Goal: Information Seeking & Learning: Check status

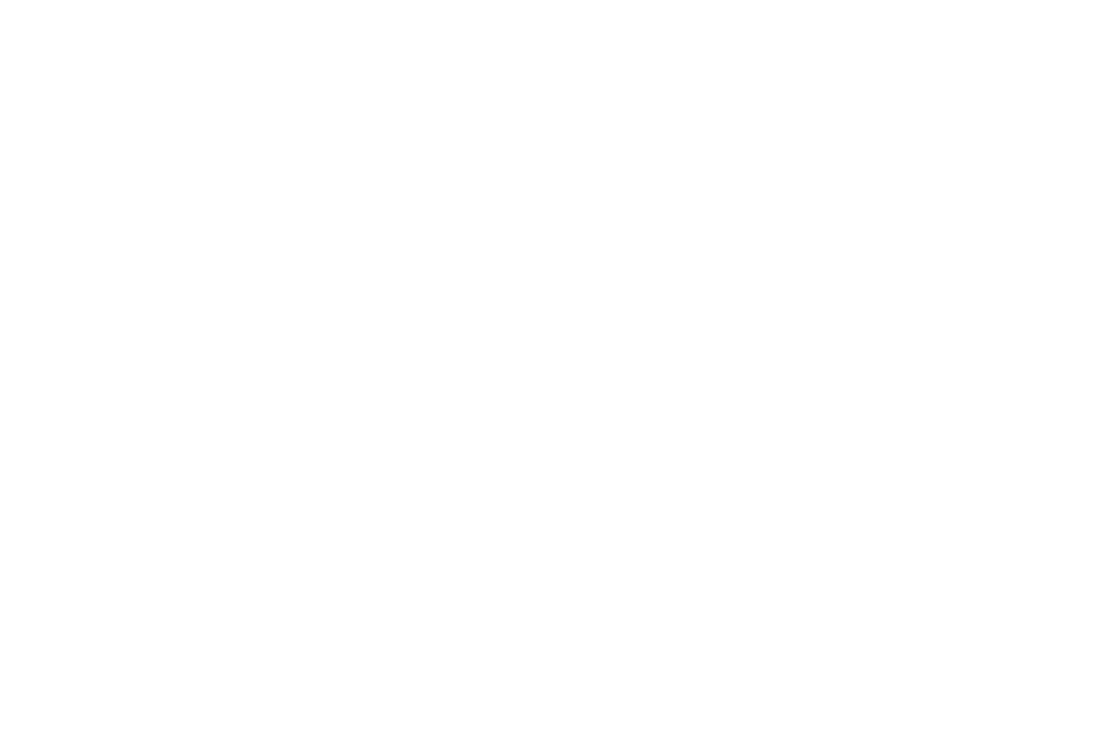
scroll to position [67, 0]
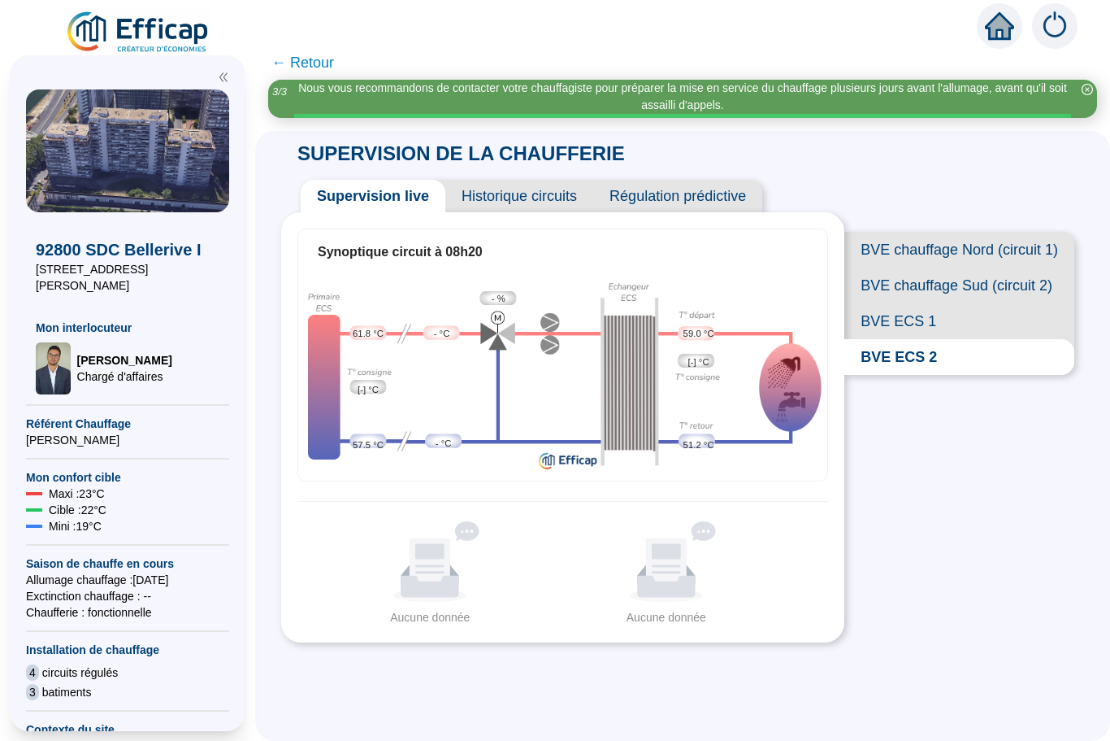
click at [901, 324] on span "BVE ECS 1" at bounding box center [960, 321] width 230 height 36
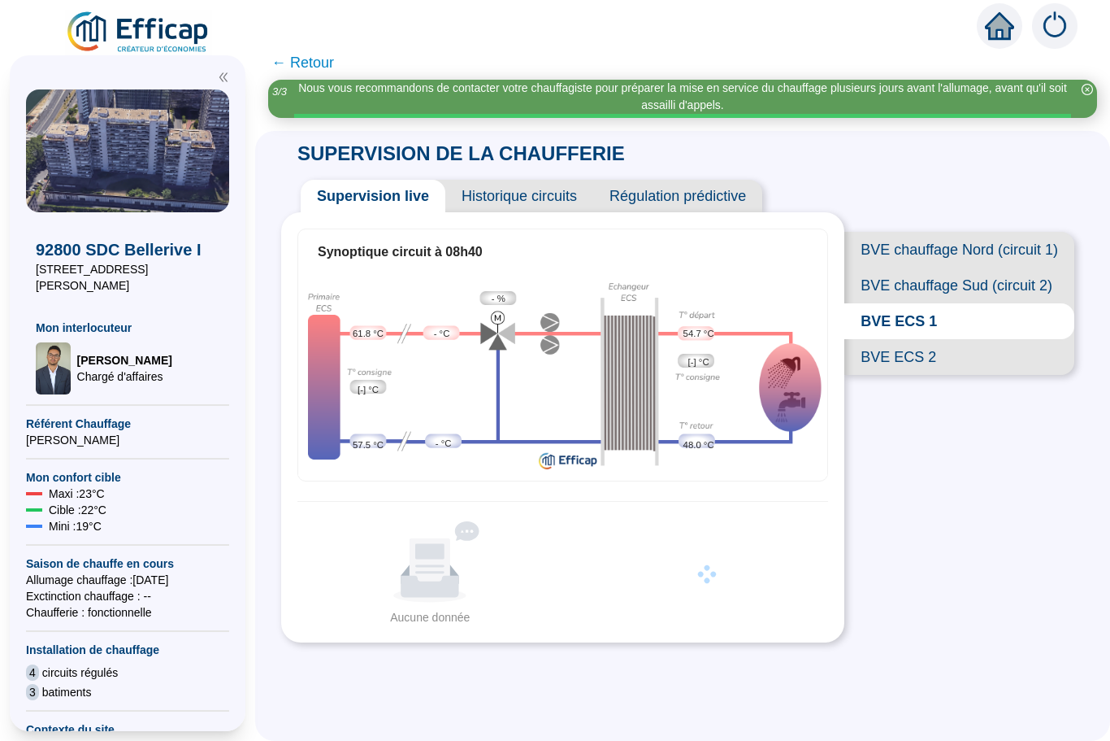
click at [885, 363] on span "BVE ECS 2" at bounding box center [960, 357] width 230 height 36
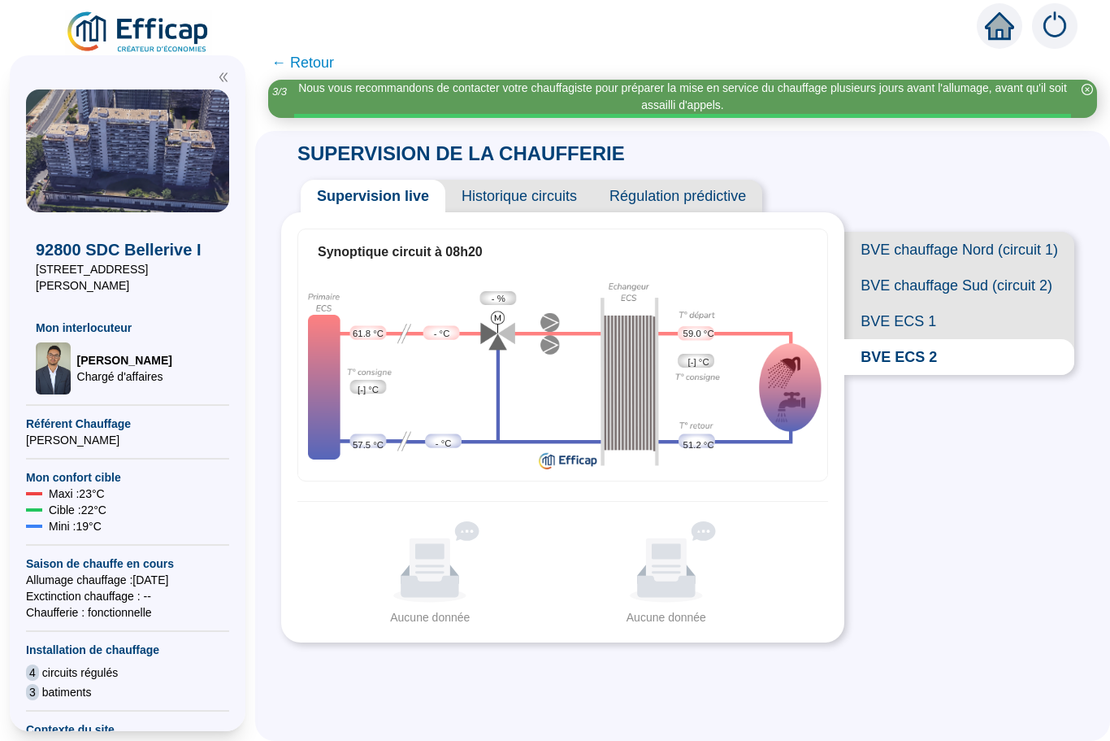
click at [879, 326] on span "BVE ECS 1" at bounding box center [960, 321] width 230 height 36
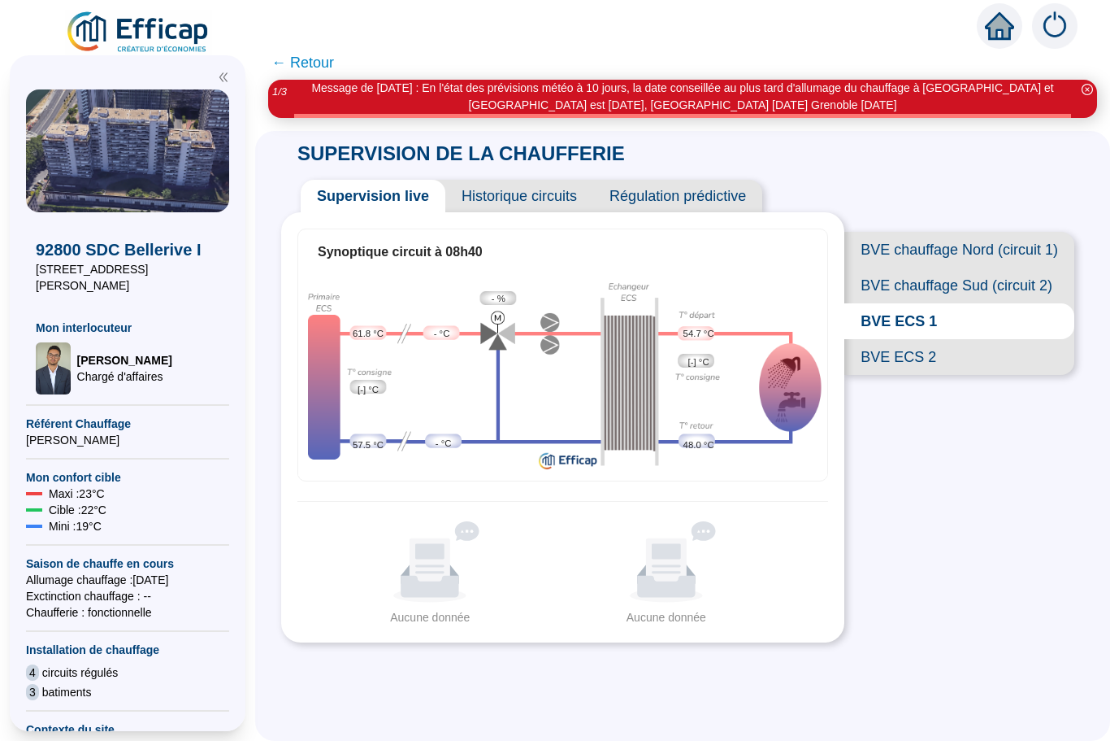
click at [879, 293] on span "BVE chauffage Sud (circuit 2)" at bounding box center [960, 285] width 230 height 36
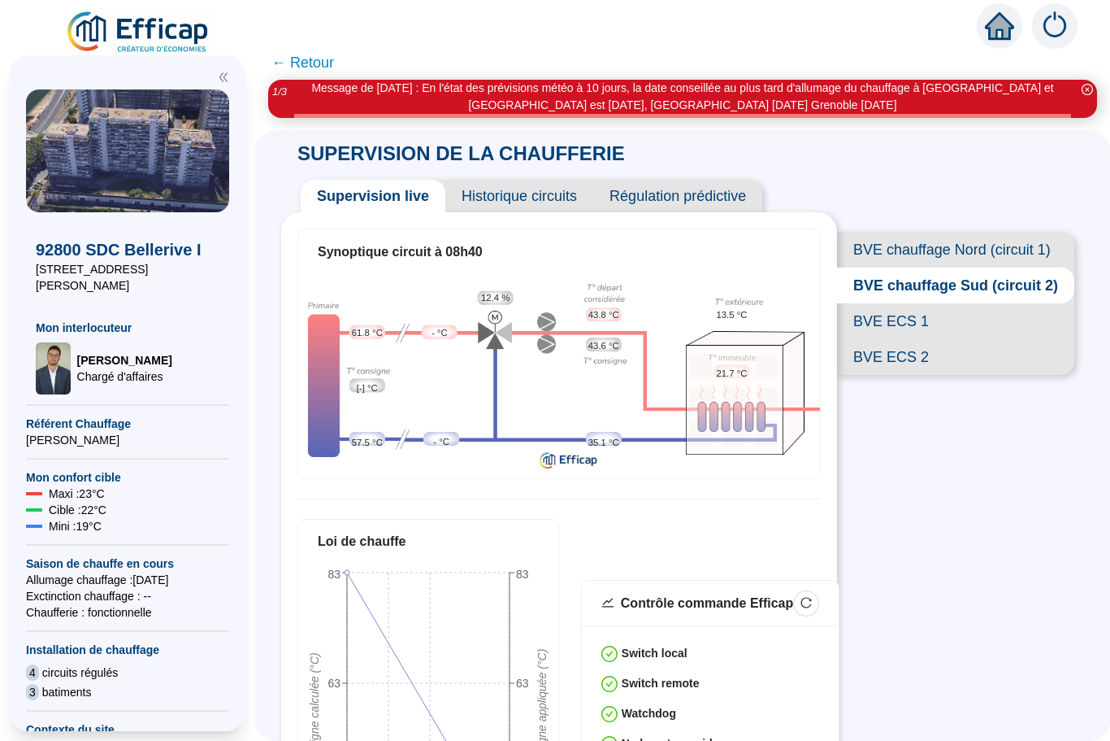
click at [871, 255] on span "BVE chauffage Nord (circuit 1)" at bounding box center [955, 250] width 237 height 36
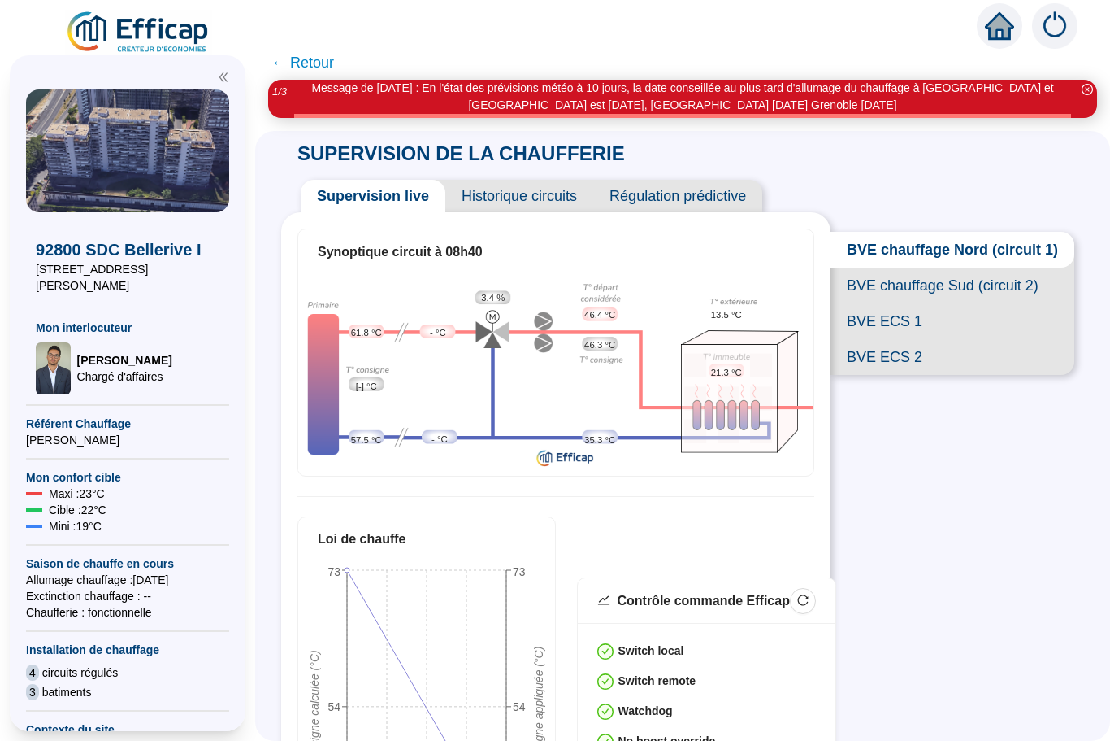
click at [285, 64] on span "← Retour" at bounding box center [303, 62] width 63 height 23
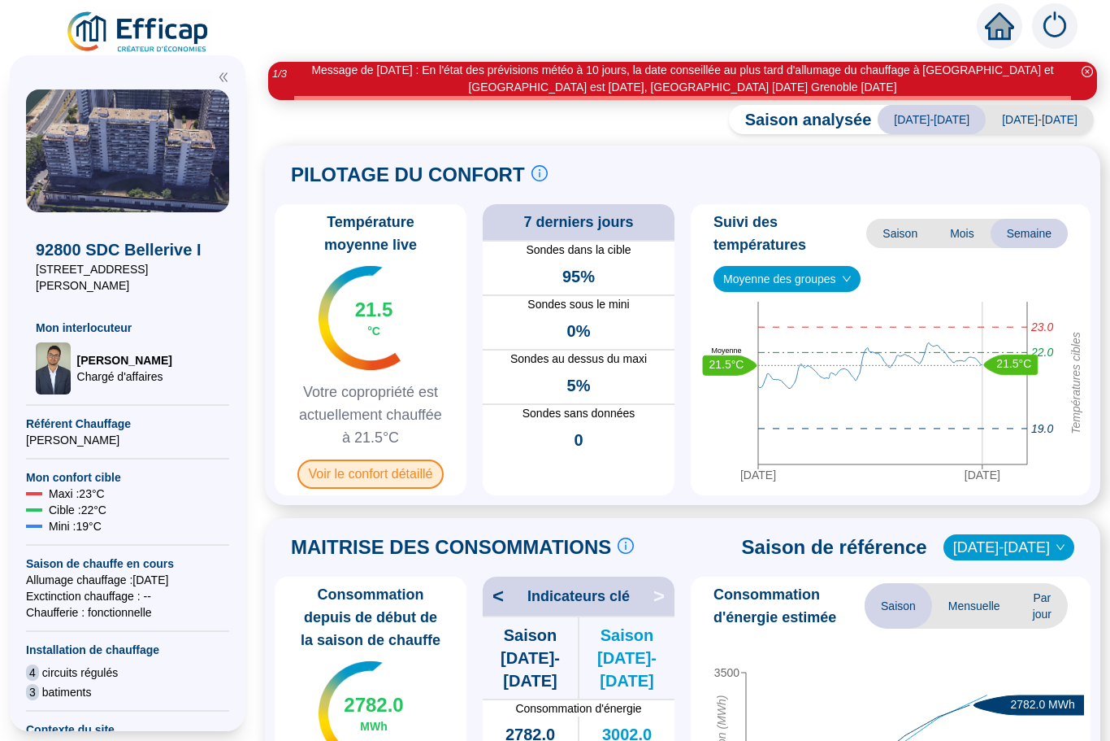
click at [345, 466] on span "Voir le confort détaillé" at bounding box center [371, 473] width 147 height 29
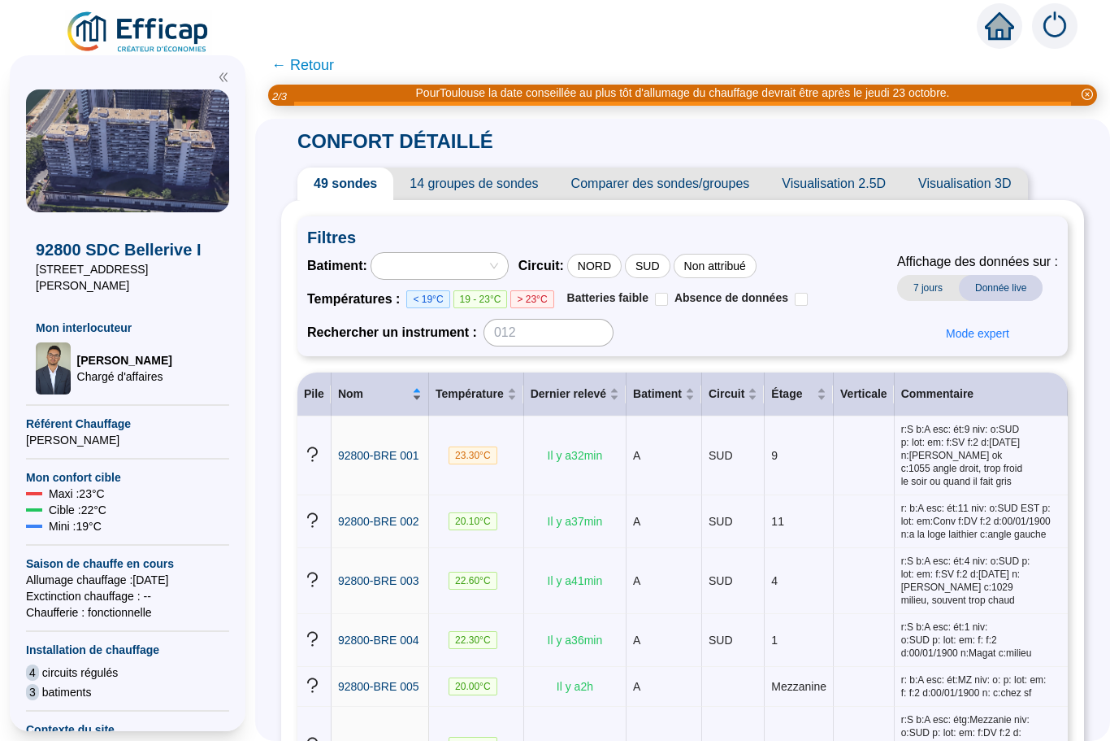
click at [404, 397] on span "Nom" at bounding box center [373, 393] width 71 height 17
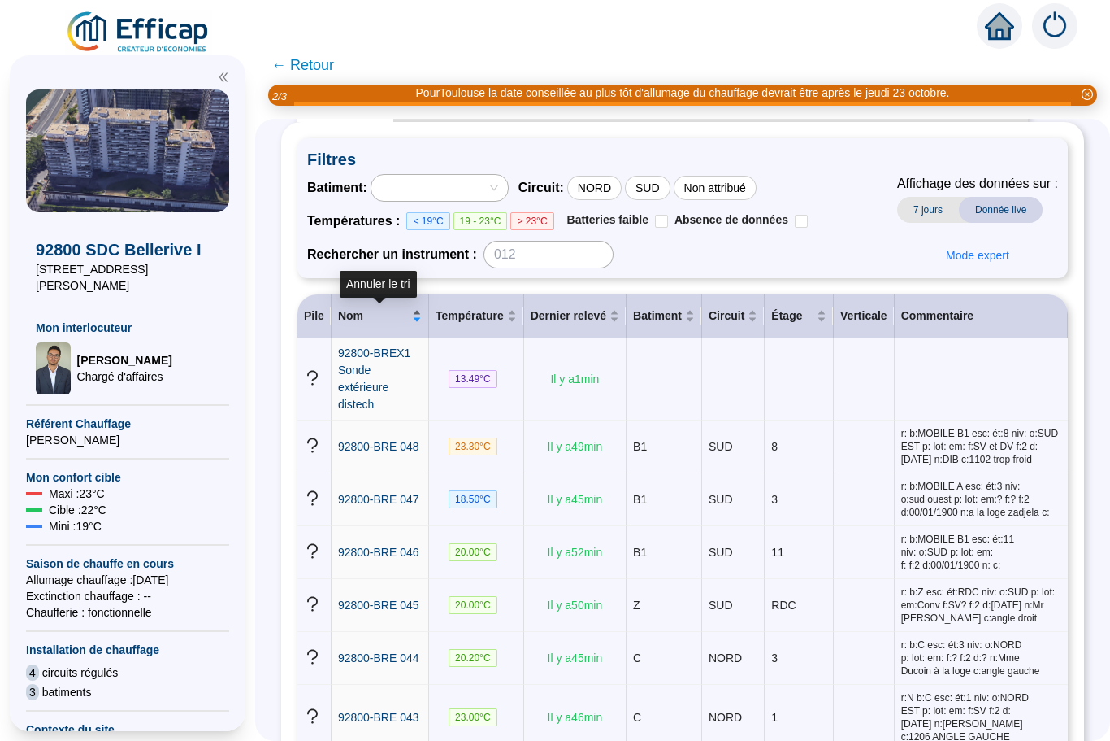
scroll to position [77, 0]
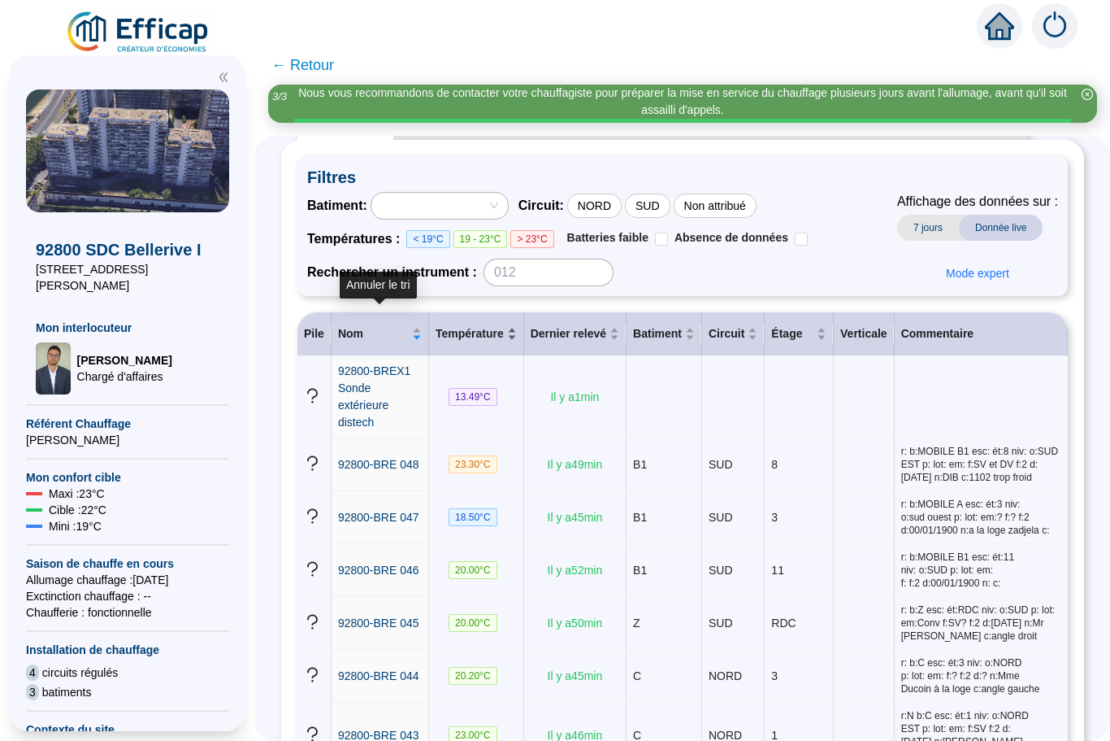
click at [495, 337] on span "Température" at bounding box center [470, 333] width 68 height 17
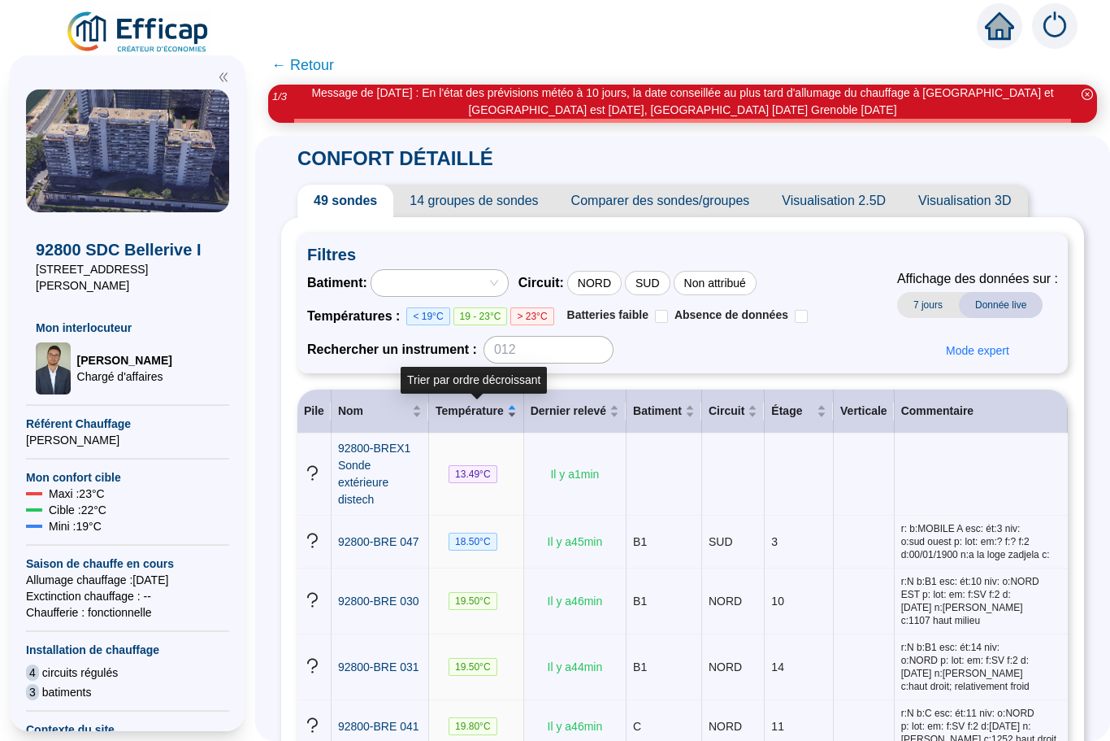
scroll to position [0, 0]
